Goal: Task Accomplishment & Management: Manage account settings

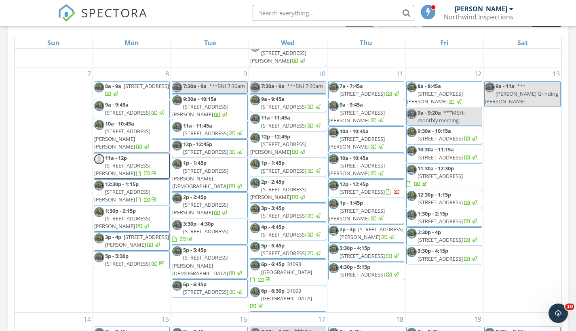
scroll to position [266, 0]
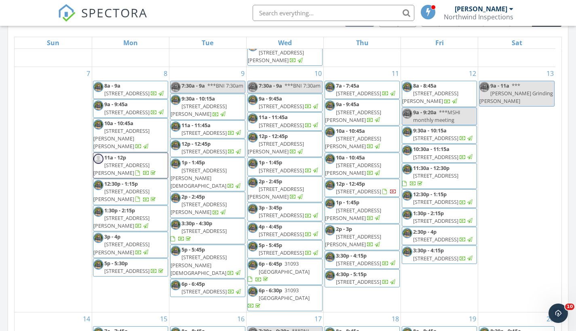
drag, startPoint x: 0, startPoint y: 0, endPoint x: 355, endPoint y: 205, distance: 410.2
click at [355, 195] on span "7375 W Turkeyneck Ct, Homosassa 34448" at bounding box center [358, 191] width 45 height 7
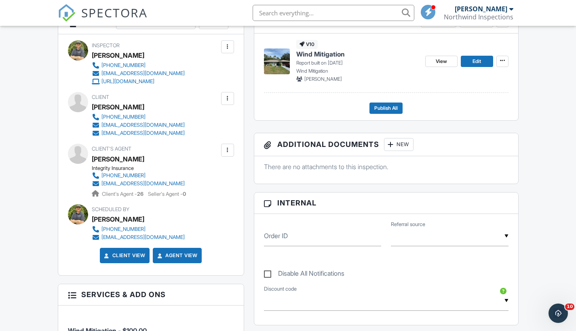
click at [444, 60] on span "View" at bounding box center [441, 61] width 11 height 8
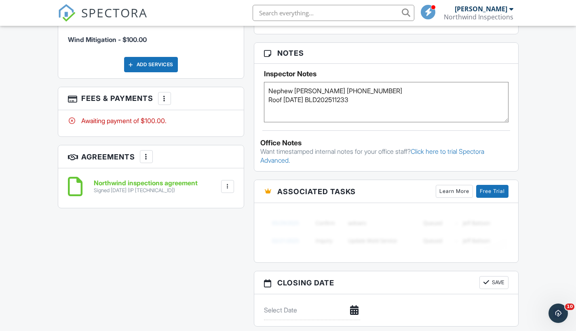
scroll to position [524, 0]
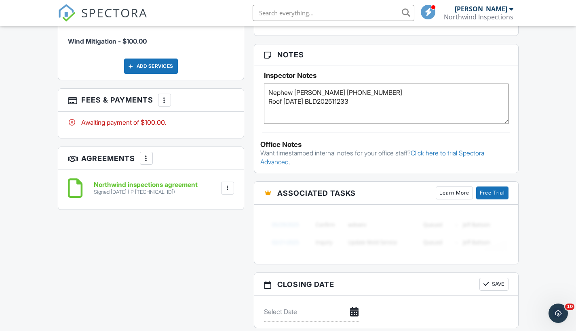
drag, startPoint x: 0, startPoint y: 0, endPoint x: 168, endPoint y: 99, distance: 194.7
click at [168, 99] on div at bounding box center [164, 100] width 8 height 8
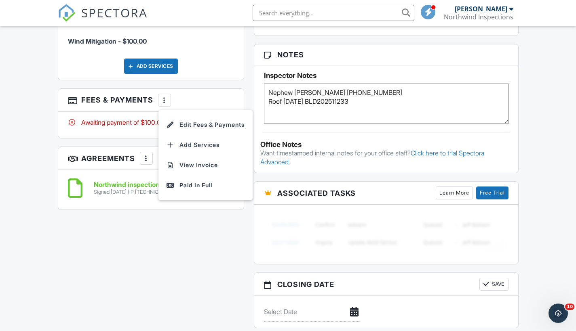
click at [198, 185] on div "Paid In Full" at bounding box center [205, 186] width 78 height 10
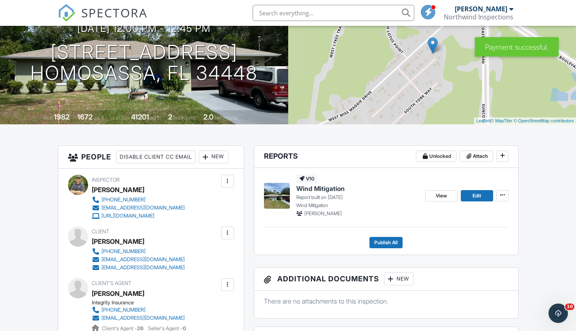
click at [395, 246] on button "Publish All" at bounding box center [385, 242] width 33 height 11
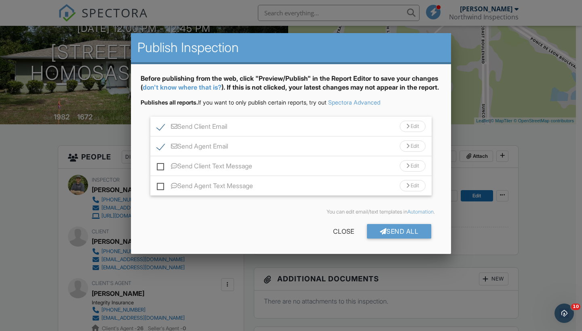
click at [389, 239] on div "Send All" at bounding box center [399, 231] width 65 height 15
